Goal: Find specific page/section: Find specific page/section

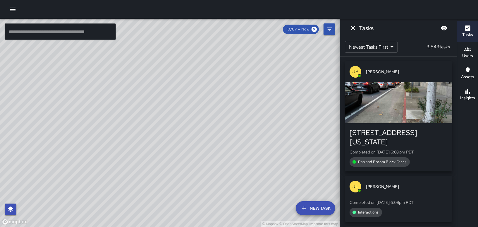
scroll to position [351, 0]
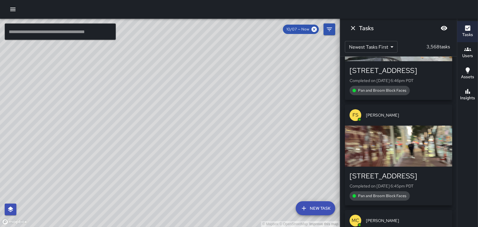
click at [473, 47] on div "Users" at bounding box center [467, 52] width 11 height 13
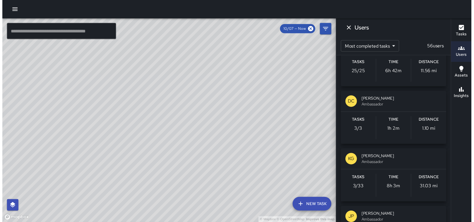
scroll to position [1082, 0]
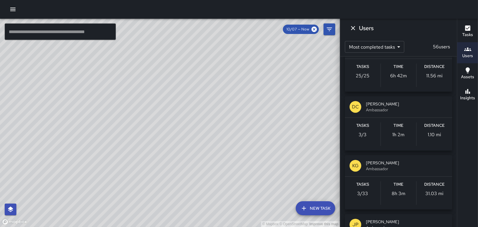
drag, startPoint x: 8, startPoint y: 12, endPoint x: 12, endPoint y: 11, distance: 4.5
click at [8, 12] on button "button" at bounding box center [13, 10] width 12 height 12
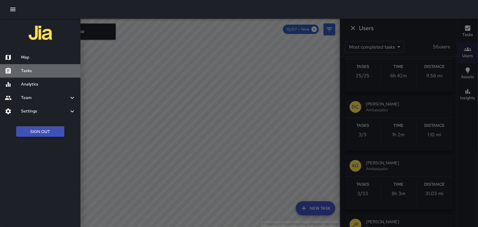
click at [29, 66] on div "Tasks" at bounding box center [40, 70] width 80 height 13
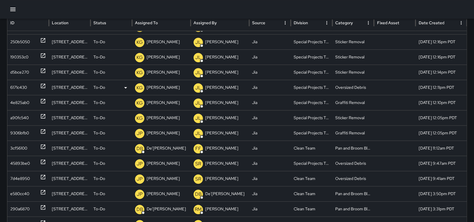
scroll to position [32, 0]
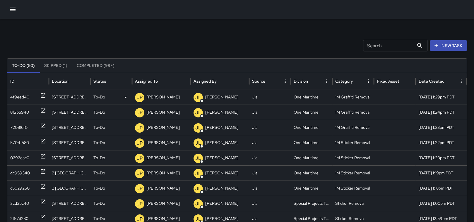
click at [16, 99] on div "4f9eed40" at bounding box center [19, 97] width 19 height 15
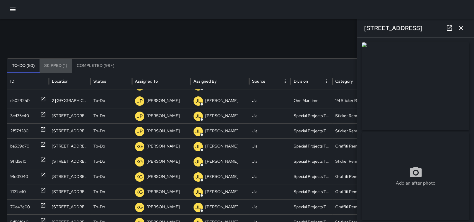
click at [57, 66] on button "Skipped (1)" at bounding box center [55, 66] width 32 height 14
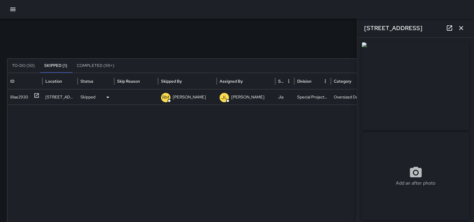
click at [20, 94] on div "81ae2930" at bounding box center [19, 97] width 18 height 15
click at [427, 105] on img at bounding box center [415, 86] width 107 height 88
click at [427, 89] on img at bounding box center [415, 86] width 107 height 88
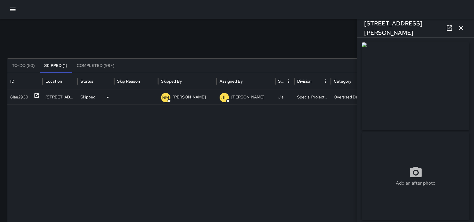
click at [97, 97] on div "Skipped" at bounding box center [95, 97] width 31 height 15
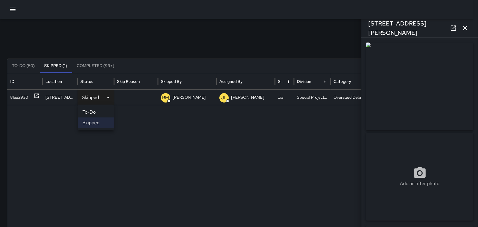
click at [100, 110] on li "To-Do" at bounding box center [96, 112] width 36 height 11
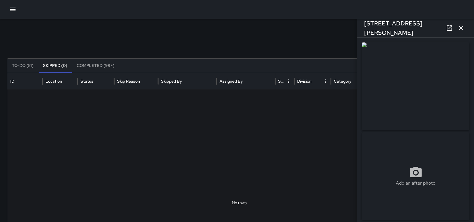
click at [18, 64] on button "To-Do (51)" at bounding box center [22, 66] width 31 height 14
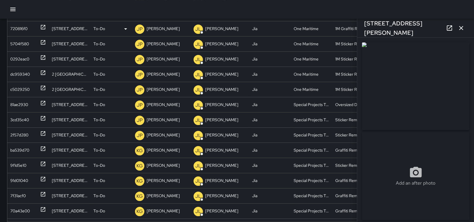
click at [18, 25] on div "720816f0" at bounding box center [18, 28] width 17 height 15
click at [19, 43] on div "5704f580" at bounding box center [19, 44] width 19 height 15
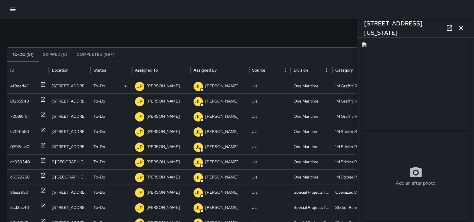
click at [17, 85] on div "4f9eed40" at bounding box center [19, 86] width 19 height 15
click at [14, 99] on div "8f2b5940" at bounding box center [19, 101] width 19 height 15
click at [10, 115] on div "720816f0" at bounding box center [18, 116] width 17 height 15
click at [13, 130] on div "5704f580" at bounding box center [19, 131] width 19 height 15
click at [13, 145] on div "0292eac0" at bounding box center [19, 147] width 19 height 15
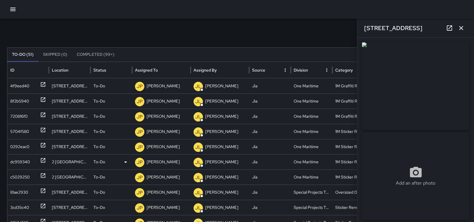
click at [19, 160] on div "dc959340" at bounding box center [20, 162] width 20 height 15
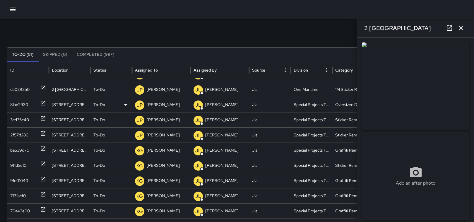
click at [20, 101] on div "81ae2930" at bounding box center [19, 104] width 18 height 15
click at [104, 105] on p "To-Do" at bounding box center [99, 104] width 12 height 15
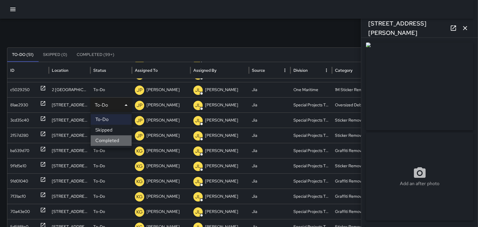
click at [107, 141] on li "Completed" at bounding box center [111, 140] width 41 height 11
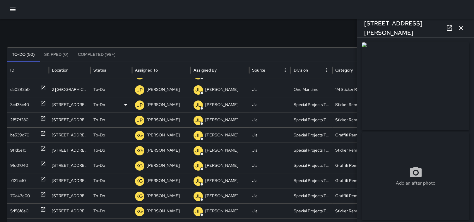
click at [25, 106] on div "3cd35c40" at bounding box center [19, 104] width 19 height 15
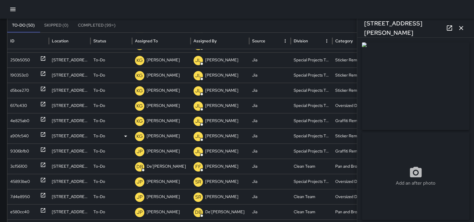
click at [19, 134] on div "a90fc540" at bounding box center [19, 136] width 18 height 15
click at [25, 99] on div "6171c430" at bounding box center [18, 105] width 17 height 15
click at [126, 105] on icon at bounding box center [125, 105] width 3 height 1
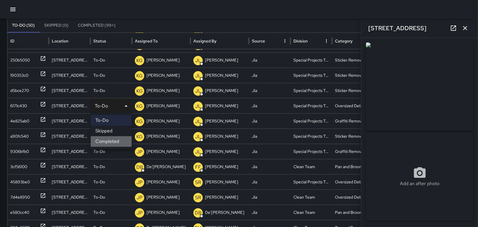
click at [114, 142] on li "Completed" at bounding box center [111, 141] width 41 height 11
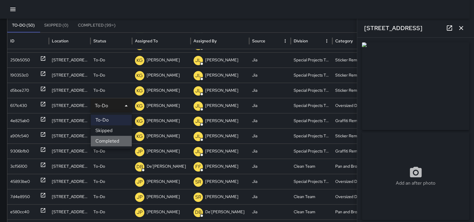
scroll to position [480, 0]
click at [16, 148] on div "9306bfb0" at bounding box center [19, 151] width 19 height 15
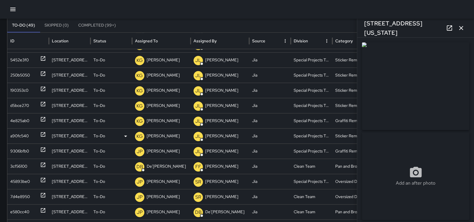
click at [12, 130] on div "a90fc540" at bounding box center [19, 136] width 18 height 15
click at [16, 124] on div "4e825ab0" at bounding box center [19, 121] width 19 height 15
click at [20, 102] on div "d5bce270" at bounding box center [19, 105] width 19 height 15
click at [22, 92] on div "190353c0" at bounding box center [19, 90] width 18 height 15
click at [26, 75] on div "250b5050" at bounding box center [20, 75] width 20 height 15
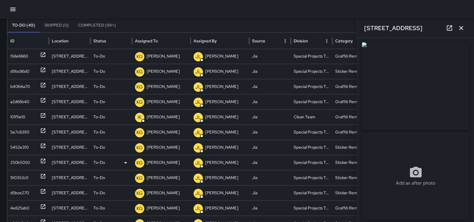
scroll to position [398, 0]
click at [20, 166] on div "250b5050" at bounding box center [20, 163] width 20 height 15
click at [23, 146] on div "5452e3f0" at bounding box center [19, 147] width 18 height 15
click at [19, 134] on div "5e7c8390" at bounding box center [19, 132] width 19 height 15
click at [19, 117] on div "101f5e10" at bounding box center [17, 117] width 15 height 15
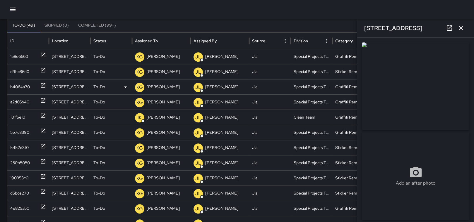
click at [20, 89] on div "b4064a70" at bounding box center [20, 87] width 20 height 15
click at [16, 68] on div "d9bc86d0" at bounding box center [19, 71] width 19 height 15
click at [19, 59] on div "158e6660" at bounding box center [19, 56] width 18 height 15
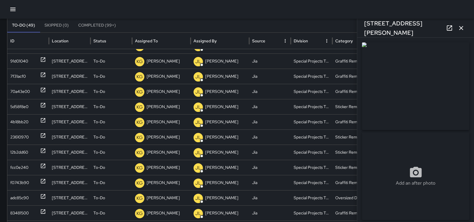
scroll to position [107, 0]
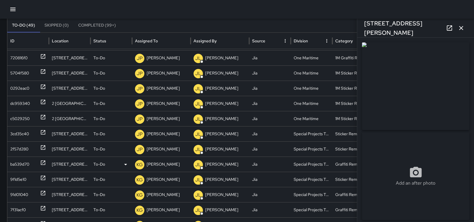
click at [154, 167] on p "[PERSON_NAME]" at bounding box center [163, 164] width 33 height 15
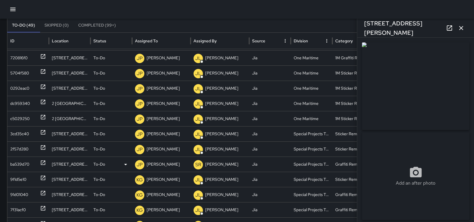
click at [161, 163] on p "[PERSON_NAME]" at bounding box center [163, 164] width 33 height 15
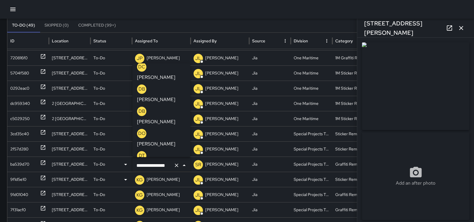
click at [172, 181] on p "[PERSON_NAME]" at bounding box center [163, 179] width 33 height 15
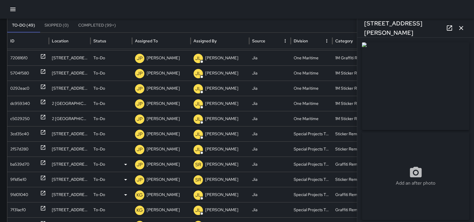
click at [161, 196] on p "[PERSON_NAME]" at bounding box center [163, 195] width 33 height 15
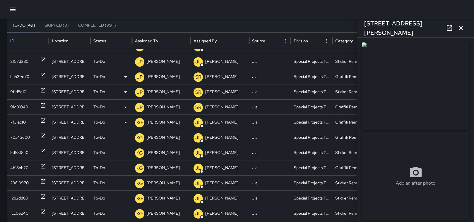
click at [157, 121] on p "[PERSON_NAME]" at bounding box center [163, 122] width 33 height 15
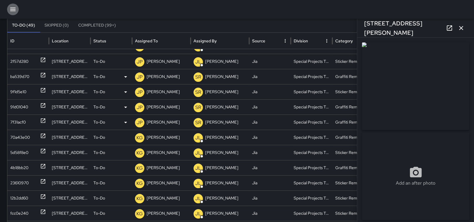
click at [11, 8] on icon "button" at bounding box center [12, 9] width 7 height 7
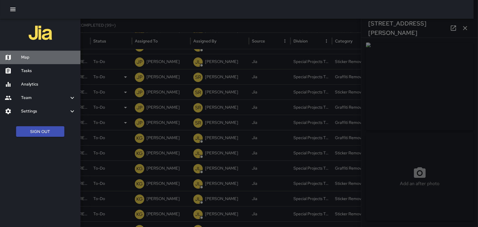
click at [48, 61] on div "Map" at bounding box center [40, 57] width 80 height 13
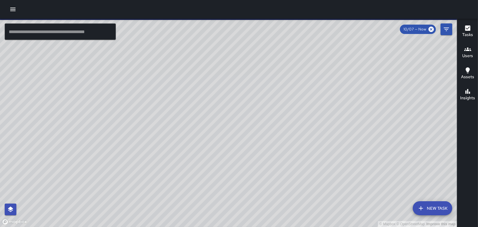
click at [470, 58] on h6 "Users" at bounding box center [467, 56] width 11 height 6
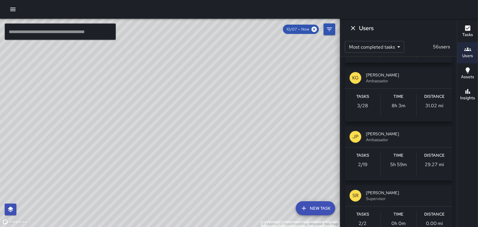
click at [8, 6] on button "button" at bounding box center [13, 10] width 12 height 12
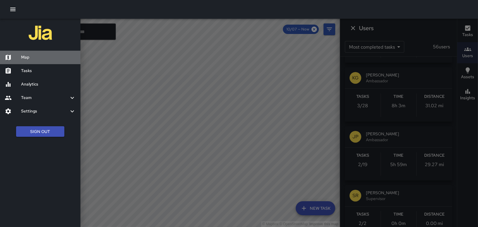
click at [34, 58] on h6 "Map" at bounding box center [48, 57] width 55 height 6
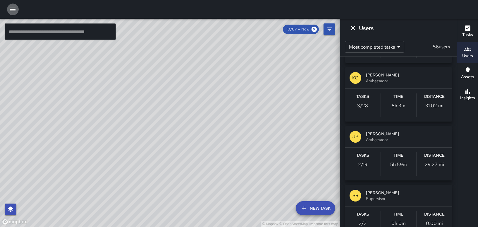
click at [12, 6] on button "button" at bounding box center [13, 10] width 12 height 12
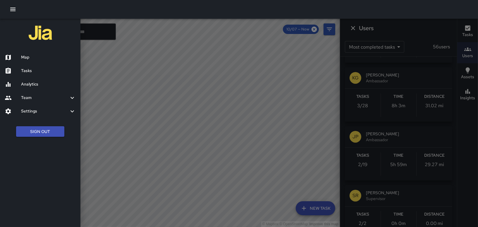
click at [34, 70] on h6 "Tasks" at bounding box center [48, 71] width 55 height 6
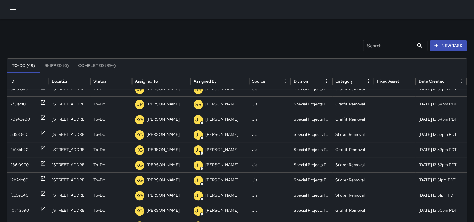
scroll to position [164, 0]
click at [152, 119] on p "[PERSON_NAME]" at bounding box center [163, 119] width 33 height 15
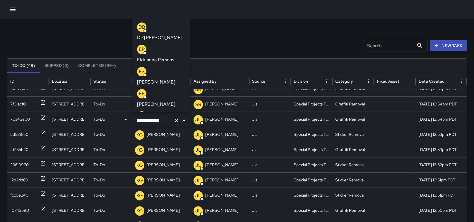
scroll to position [635, 0]
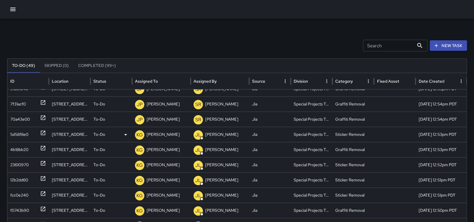
click at [166, 139] on p "[PERSON_NAME]" at bounding box center [163, 134] width 33 height 15
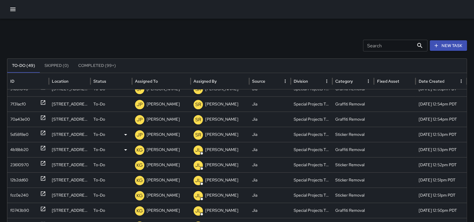
click at [171, 148] on p "[PERSON_NAME]" at bounding box center [163, 149] width 33 height 15
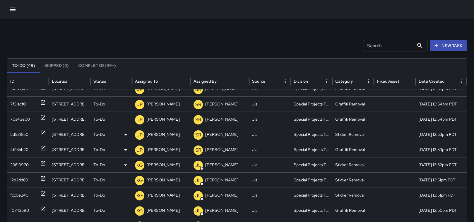
click at [159, 161] on p "[PERSON_NAME]" at bounding box center [163, 165] width 33 height 15
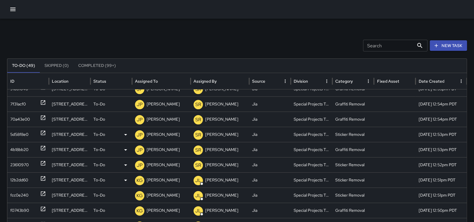
click at [161, 176] on p "[PERSON_NAME]" at bounding box center [163, 180] width 33 height 15
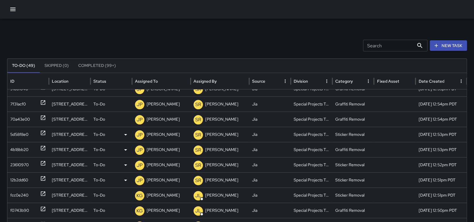
click at [17, 8] on button "button" at bounding box center [13, 10] width 12 height 12
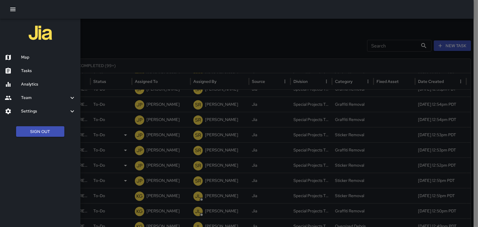
click at [35, 57] on h6 "Map" at bounding box center [48, 57] width 55 height 6
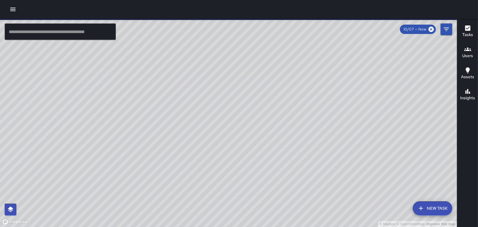
click at [468, 49] on icon "button" at bounding box center [467, 49] width 7 height 4
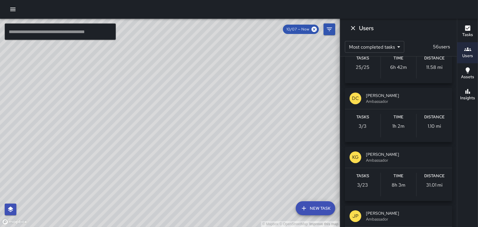
scroll to position [1082, 0]
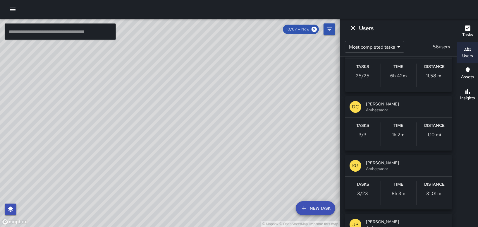
click at [378, 104] on span "[PERSON_NAME]" at bounding box center [407, 104] width 82 height 6
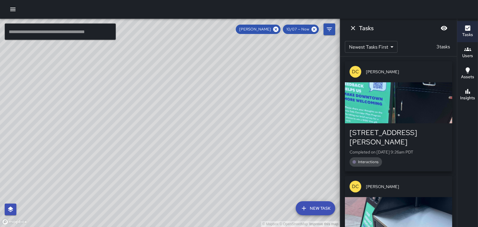
scroll to position [0, 0]
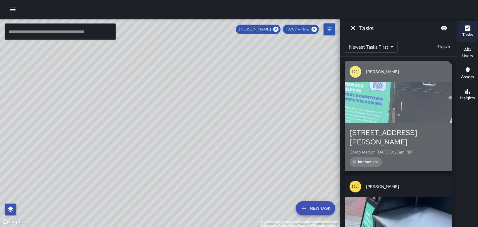
click at [364, 159] on span "Interactions" at bounding box center [369, 162] width 28 height 6
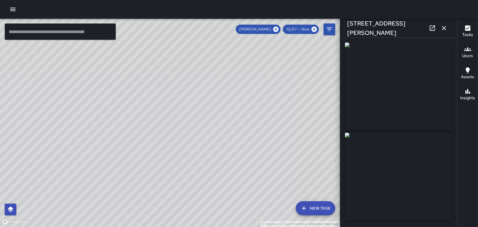
type input "**********"
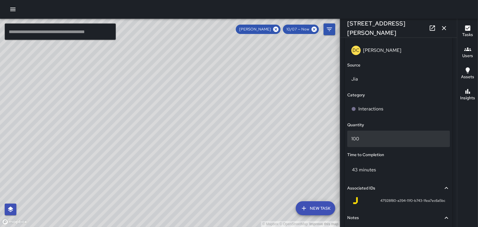
scroll to position [380, 0]
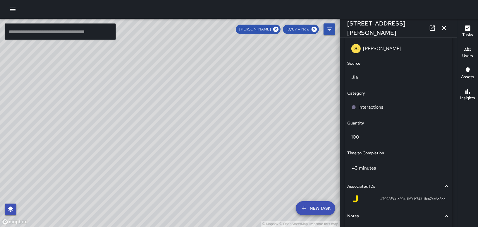
click at [444, 25] on icon "button" at bounding box center [444, 28] width 7 height 7
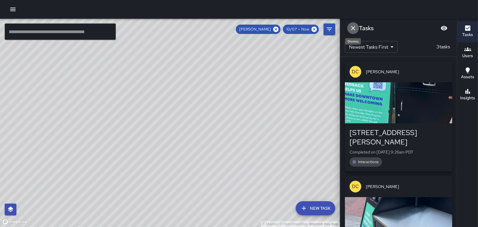
click at [353, 29] on icon "Dismiss" at bounding box center [353, 28] width 7 height 7
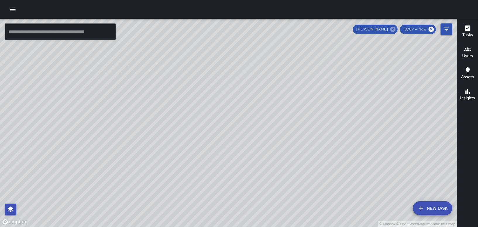
click at [393, 29] on icon at bounding box center [392, 29] width 5 height 5
click at [468, 54] on h6 "Users" at bounding box center [467, 56] width 11 height 6
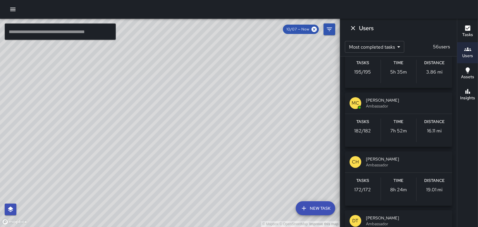
drag, startPoint x: 231, startPoint y: 79, endPoint x: 183, endPoint y: 231, distance: 159.8
click at [183, 226] on html "© Mapbox © OpenStreetMap Improve this map ​ New Task 10/07 — Now Map Layers Tas…" at bounding box center [239, 113] width 478 height 227
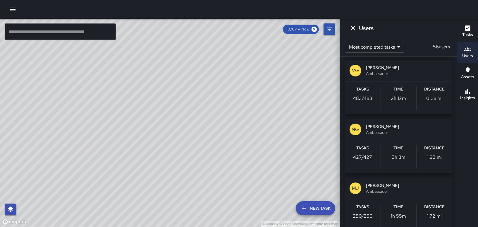
scroll to position [0, 0]
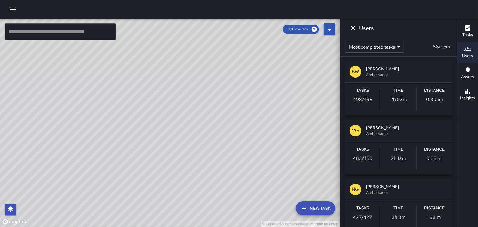
drag, startPoint x: 240, startPoint y: 124, endPoint x: 197, endPoint y: 138, distance: 46.2
click at [197, 138] on div "© Mapbox © OpenStreetMap Improve this map" at bounding box center [170, 123] width 340 height 208
drag, startPoint x: 257, startPoint y: 88, endPoint x: 202, endPoint y: 114, distance: 61.3
click at [248, 116] on div "© Mapbox © OpenStreetMap Improve this map" at bounding box center [170, 123] width 340 height 208
drag, startPoint x: 282, startPoint y: 114, endPoint x: 207, endPoint y: 219, distance: 129.2
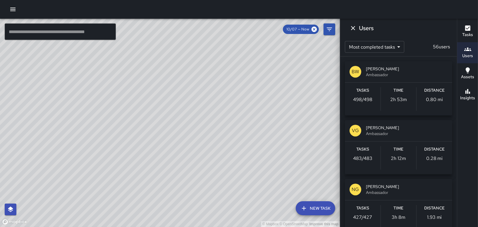
click at [207, 219] on div "© Mapbox © OpenStreetMap Improve this map" at bounding box center [170, 123] width 340 height 208
drag, startPoint x: 185, startPoint y: 108, endPoint x: 223, endPoint y: 189, distance: 89.5
click at [222, 189] on div "© Mapbox © OpenStreetMap Improve this map" at bounding box center [170, 123] width 340 height 208
drag, startPoint x: 132, startPoint y: 48, endPoint x: 154, endPoint y: 108, distance: 63.7
click at [154, 108] on div "© Mapbox © OpenStreetMap Improve this map" at bounding box center [170, 123] width 340 height 208
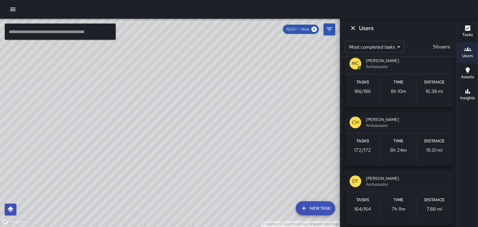
scroll to position [410, 0]
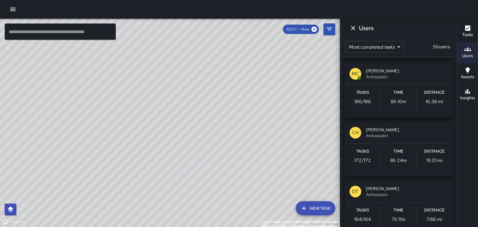
drag, startPoint x: 253, startPoint y: 176, endPoint x: 248, endPoint y: 109, distance: 67.0
click at [248, 108] on div "© Mapbox © OpenStreetMap Improve this map" at bounding box center [170, 123] width 340 height 208
click at [224, 129] on div "© Mapbox © OpenStreetMap Improve this map" at bounding box center [170, 123] width 340 height 208
drag, startPoint x: 225, startPoint y: 78, endPoint x: 222, endPoint y: 182, distance: 103.6
click at [222, 182] on div "© Mapbox © OpenStreetMap Improve this map" at bounding box center [170, 123] width 340 height 208
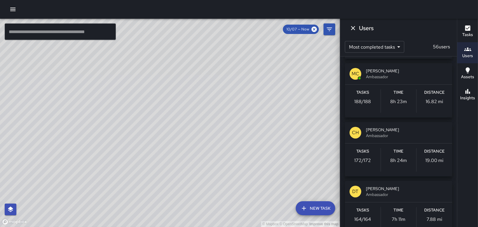
drag, startPoint x: 220, startPoint y: 188, endPoint x: 154, endPoint y: 157, distance: 73.0
click at [157, 169] on div "© Mapbox © OpenStreetMap Improve this map" at bounding box center [170, 123] width 340 height 208
drag, startPoint x: 227, startPoint y: 149, endPoint x: 224, endPoint y: 43, distance: 105.6
click at [224, 43] on div "© Mapbox © OpenStreetMap Improve this map" at bounding box center [170, 123] width 340 height 208
